Goal: Information Seeking & Learning: Learn about a topic

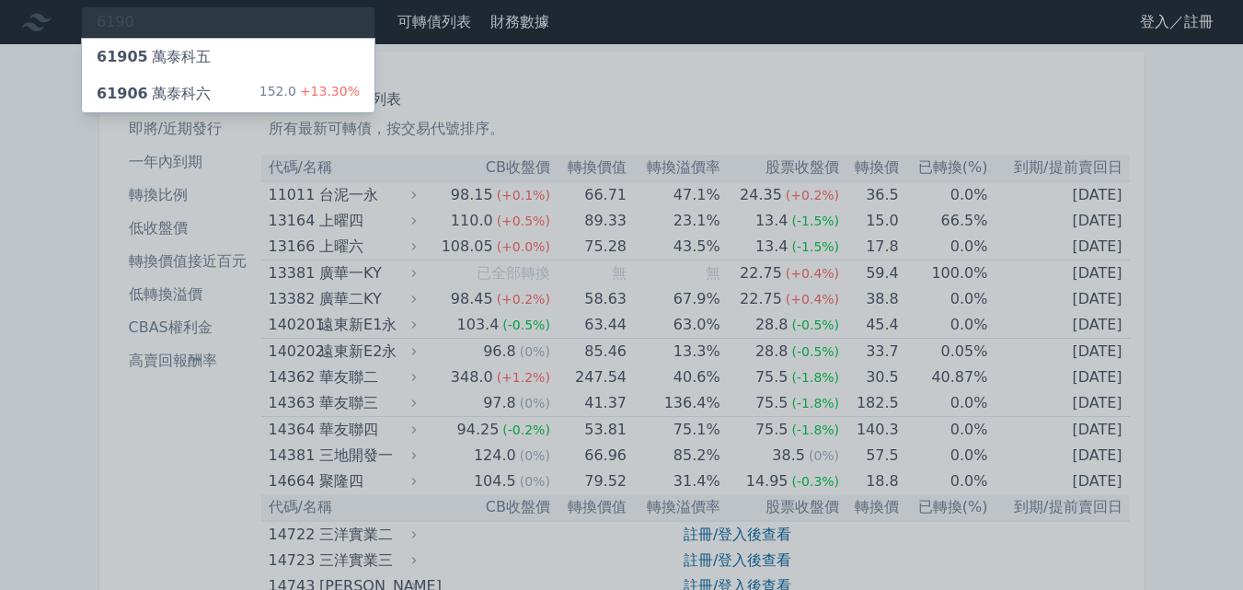
type input "6190"
click at [205, 87] on div "61906 萬泰科六 152.0 +13.30%" at bounding box center [228, 93] width 293 height 37
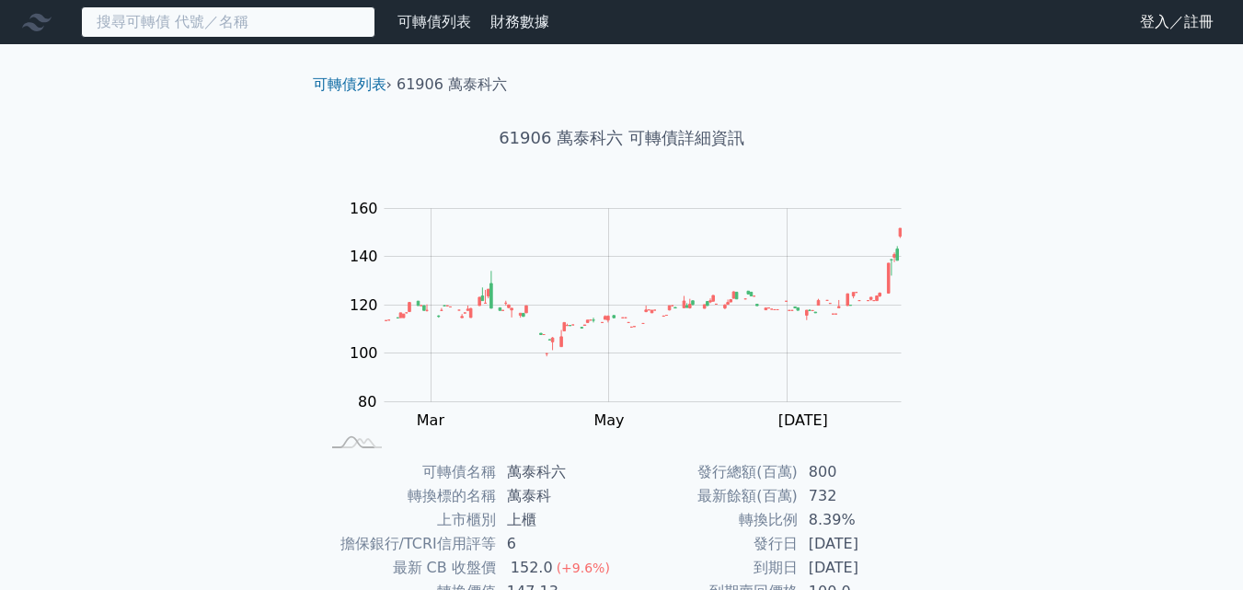
click at [265, 28] on input at bounding box center [228, 21] width 294 height 31
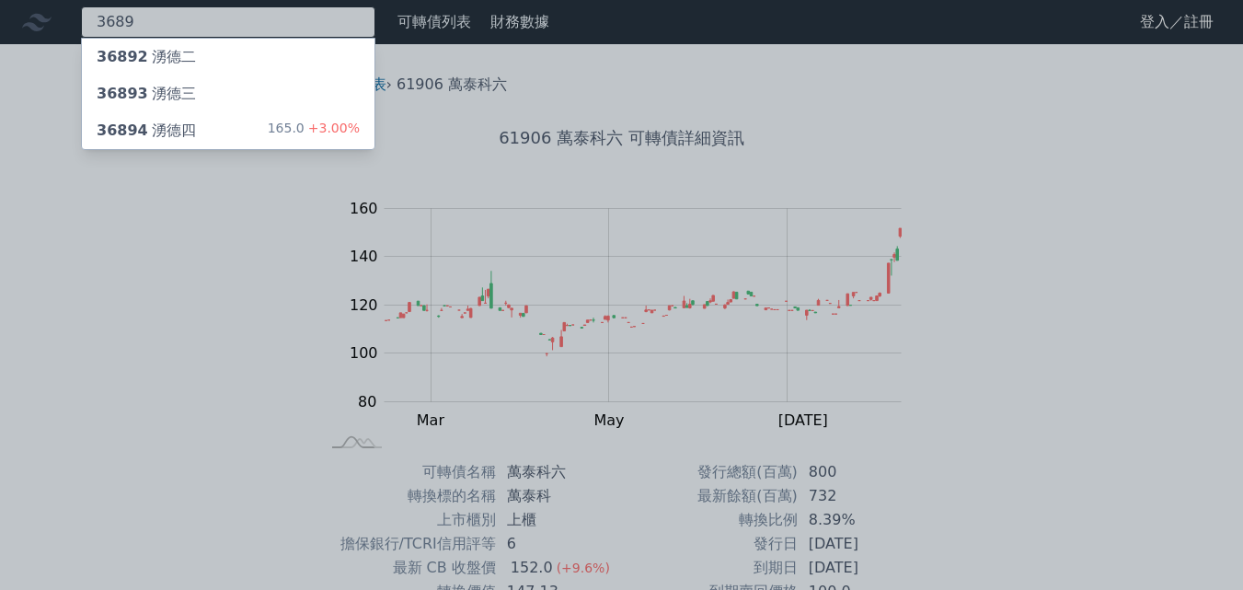
type input "3689"
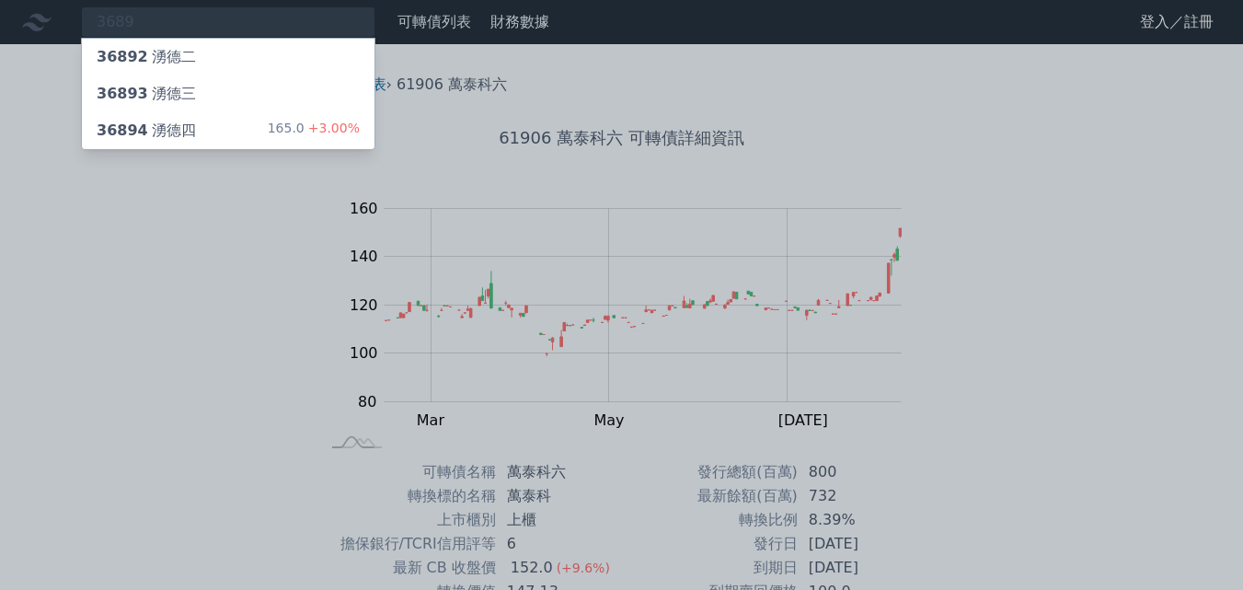
click at [220, 138] on div "36894 湧德四 165.0 +3.00%" at bounding box center [228, 130] width 293 height 37
